Goal: Transaction & Acquisition: Register for event/course

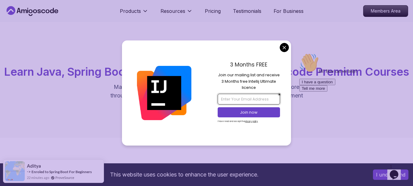
click at [252, 98] on input "email" at bounding box center [249, 99] width 62 height 10
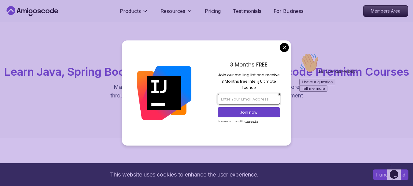
type input "[EMAIL_ADDRESS][DOMAIN_NAME]"
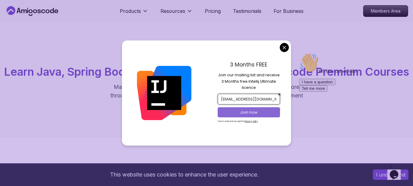
click at [258, 110] on p "Join now" at bounding box center [249, 113] width 51 height 6
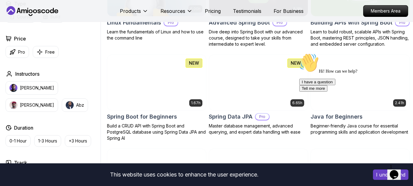
scroll to position [231, 0]
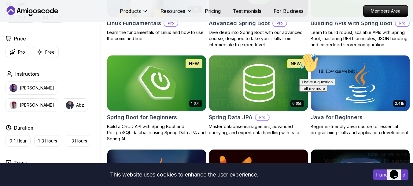
click at [160, 96] on img at bounding box center [157, 83] width 104 height 58
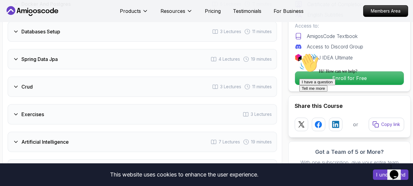
scroll to position [986, 0]
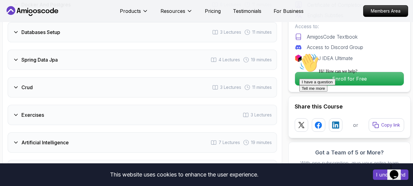
click at [327, 85] on div "Hi! How can we help? I have a question Tell me more" at bounding box center [355, 72] width 110 height 39
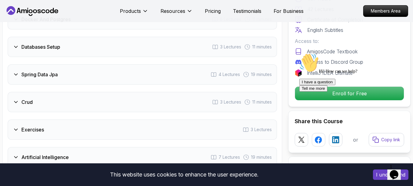
click at [344, 91] on div "Hi! How can we help? I have a question Tell me more" at bounding box center [355, 72] width 110 height 39
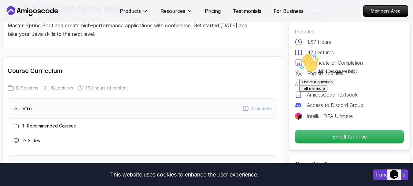
scroll to position [760, 0]
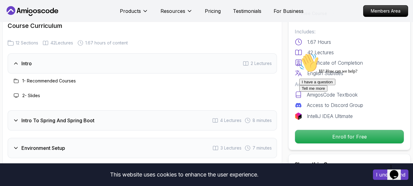
click at [316, 92] on div "I have a question Tell me more" at bounding box center [355, 85] width 110 height 13
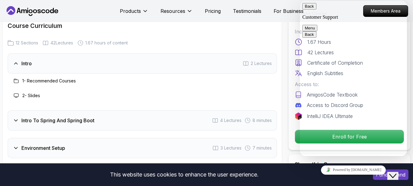
click at [396, 172] on icon "Close Chat This icon closes the chat window." at bounding box center [393, 175] width 7 height 7
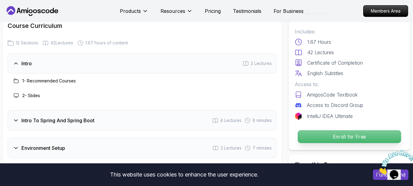
click at [356, 138] on p "Enroll for Free" at bounding box center [349, 136] width 103 height 13
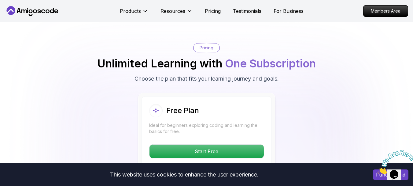
scroll to position [1215, 0]
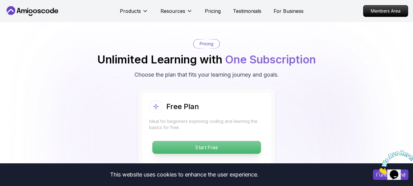
click at [235, 144] on p "Start Free" at bounding box center [206, 147] width 109 height 13
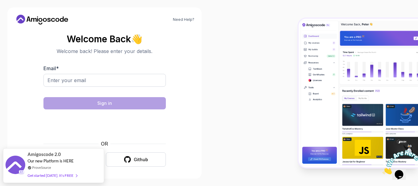
scroll to position [2, 0]
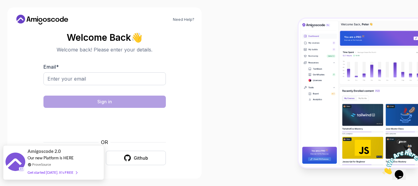
click at [95, 159] on div "Amigoscode 2.0 Our new Platform is HERE ProveSource Get started [DATE]. It's FR…" at bounding box center [53, 162] width 101 height 35
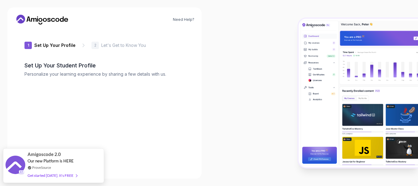
type input "brightbobcat72a45"
